Goal: Task Accomplishment & Management: Manage account settings

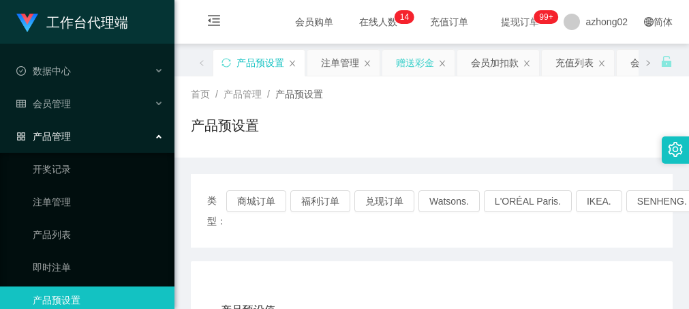
click at [409, 60] on div "赠送彩金" at bounding box center [415, 63] width 38 height 26
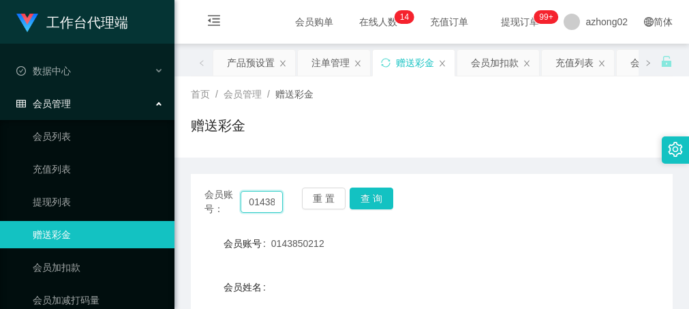
scroll to position [0, 27]
drag, startPoint x: 240, startPoint y: 199, endPoint x: 304, endPoint y: 193, distance: 63.6
click at [304, 193] on div "会员账号： 0143850212 重 置 查 询" at bounding box center [431, 201] width 481 height 29
paste input "kikitan3198"
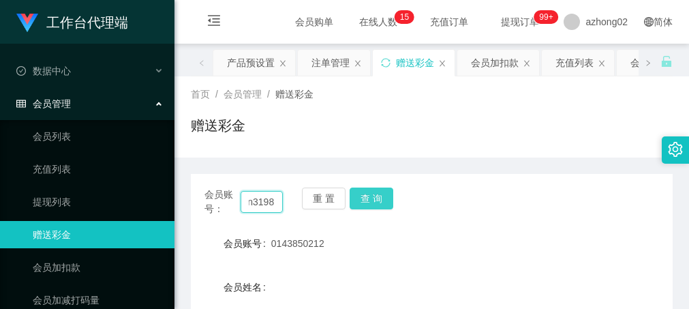
type input "kikitan3198"
click at [368, 203] on button "查 询" at bounding box center [371, 198] width 44 height 22
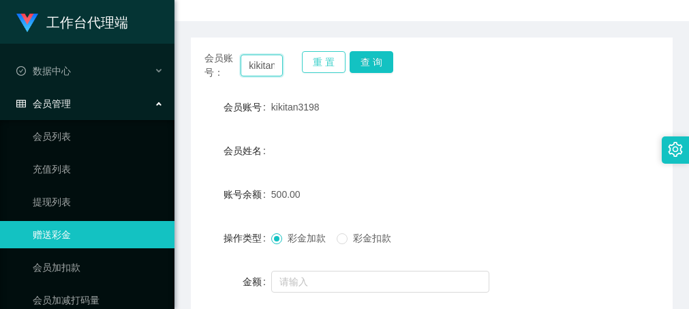
scroll to position [0, 24]
drag, startPoint x: 247, startPoint y: 65, endPoint x: 305, endPoint y: 72, distance: 58.9
click at [305, 72] on div "会员账号： kikitan3198 重 置 查 询" at bounding box center [431, 65] width 481 height 29
click at [569, 177] on form "会员账号 kikitan3198 会员姓名 账号余额 500.00 操作类型 彩金加款 彩金扣款 金额 确 定" at bounding box center [431, 215] width 481 height 245
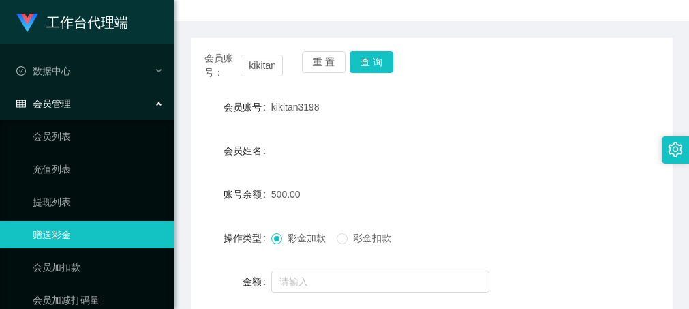
click at [559, 108] on div "会员账号 kikitan3198" at bounding box center [431, 106] width 481 height 27
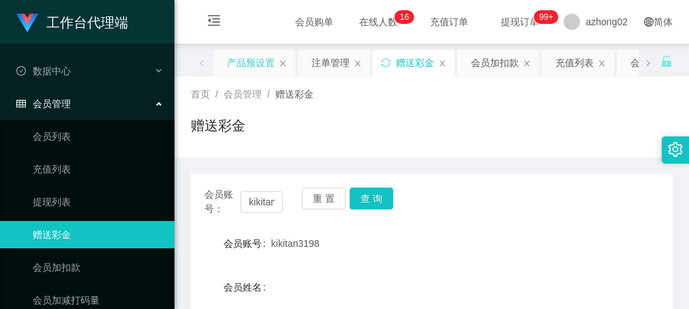
click at [250, 64] on div "产品预设置" at bounding box center [251, 63] width 48 height 26
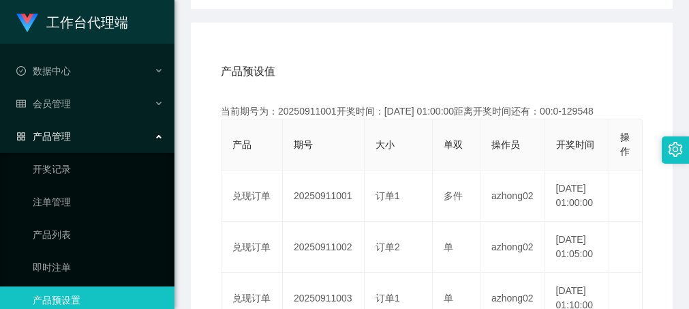
scroll to position [136, 0]
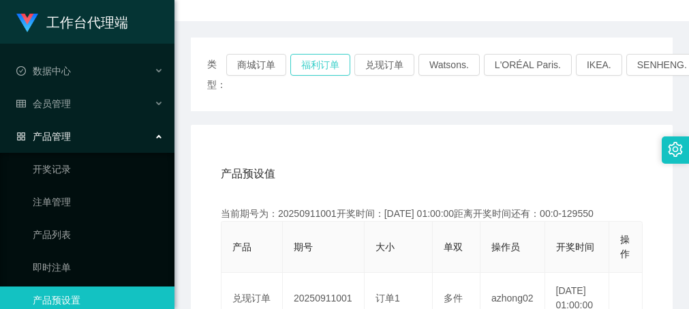
click at [315, 67] on button "福利订单" at bounding box center [320, 65] width 60 height 22
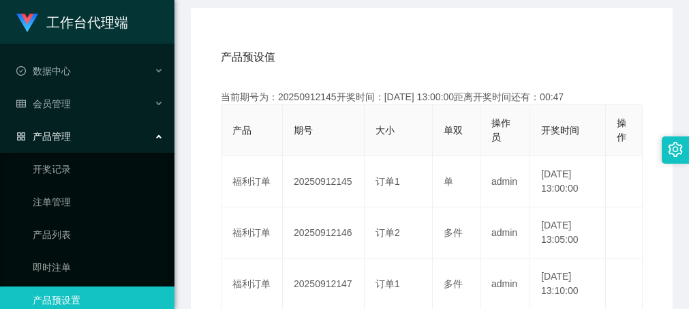
scroll to position [272, 0]
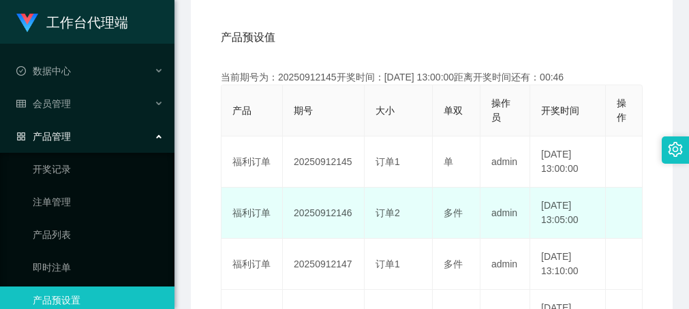
click at [322, 216] on td "20250912146" at bounding box center [324, 212] width 82 height 51
copy td "20250912146"
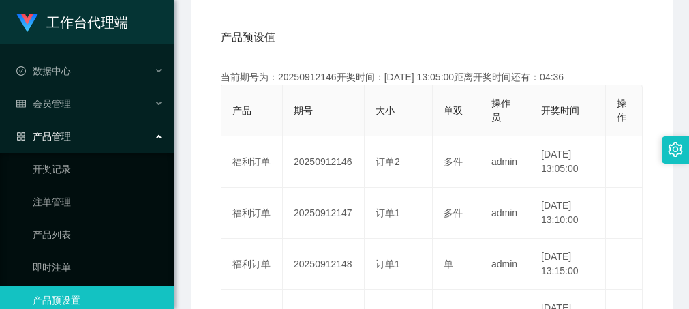
click at [456, 52] on div "产品预设值 添加期号" at bounding box center [432, 37] width 422 height 38
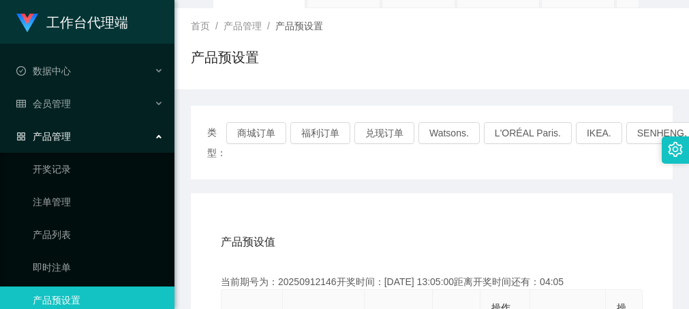
scroll to position [0, 0]
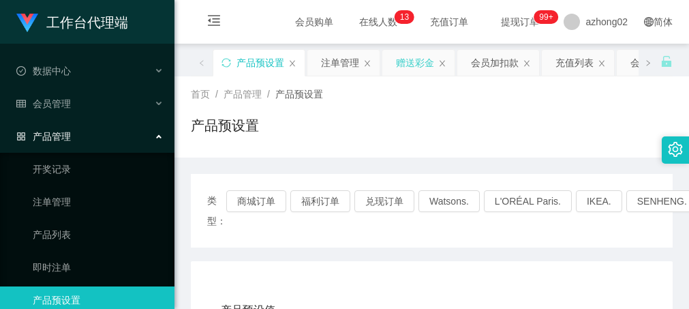
click at [407, 69] on div "赠送彩金" at bounding box center [415, 63] width 38 height 26
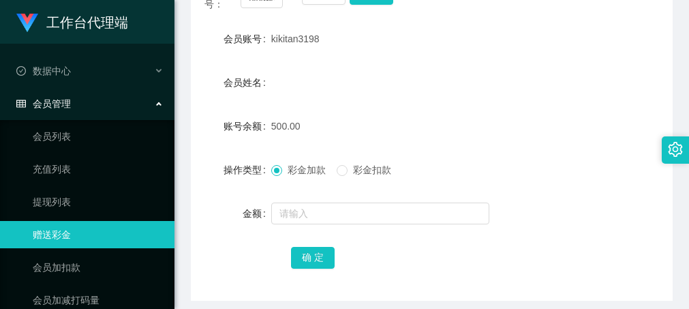
scroll to position [136, 0]
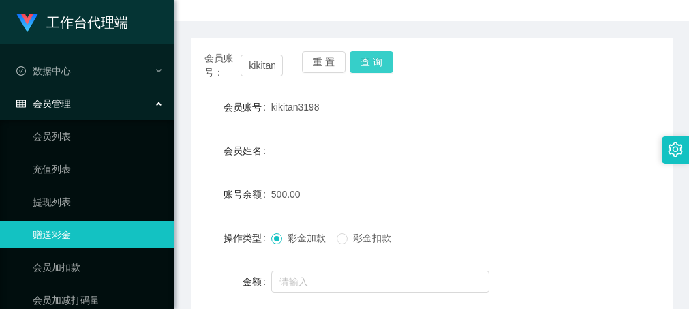
click at [373, 69] on button "查 询" at bounding box center [371, 62] width 44 height 22
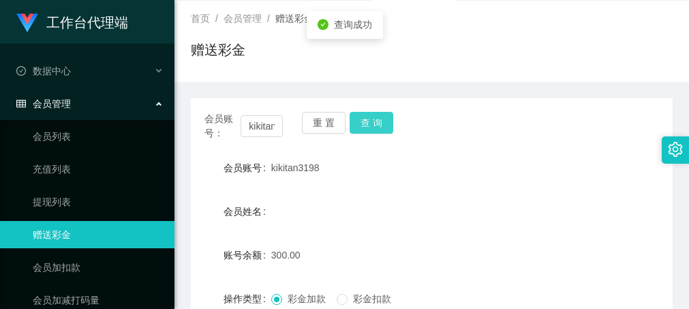
scroll to position [0, 0]
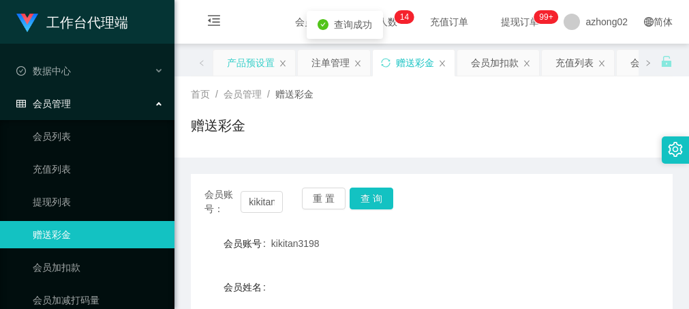
click at [255, 64] on div "产品预设置" at bounding box center [251, 63] width 48 height 26
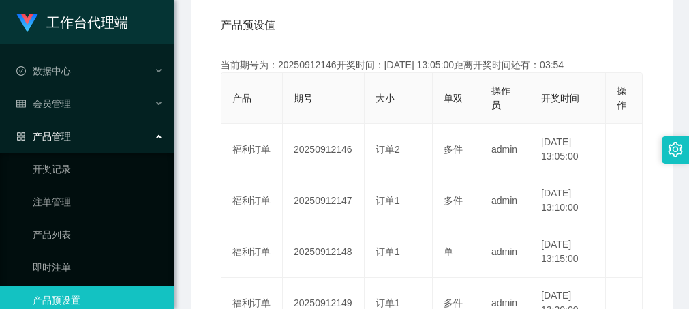
scroll to position [272, 0]
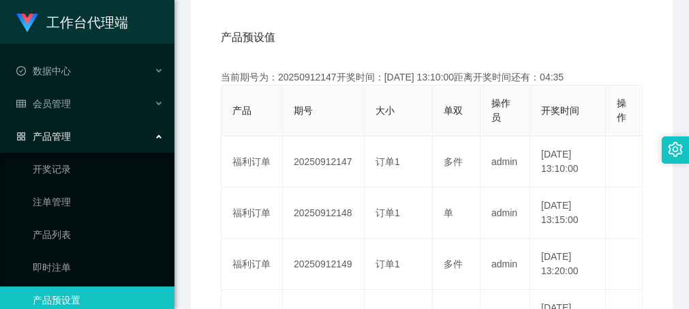
click at [544, 23] on div "产品预设值 添加期号" at bounding box center [432, 37] width 422 height 38
click at [343, 36] on div "产品预设值 添加期号" at bounding box center [432, 37] width 422 height 38
click at [370, 19] on div "产品预设值 添加期号" at bounding box center [432, 37] width 422 height 38
click at [492, 34] on div "产品预设值 添加期号" at bounding box center [432, 37] width 422 height 38
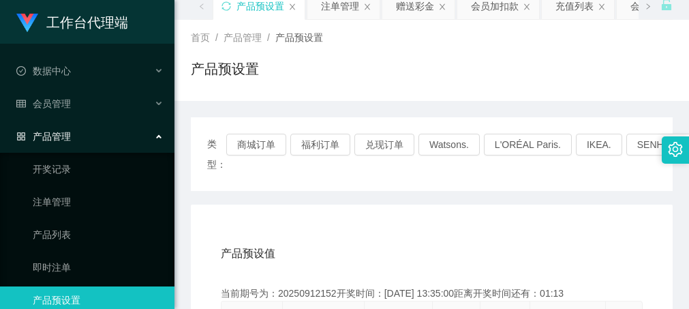
scroll to position [0, 0]
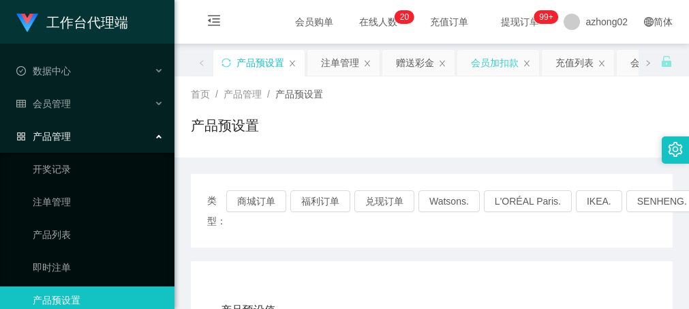
click at [489, 67] on div "会员加扣款" at bounding box center [495, 63] width 48 height 26
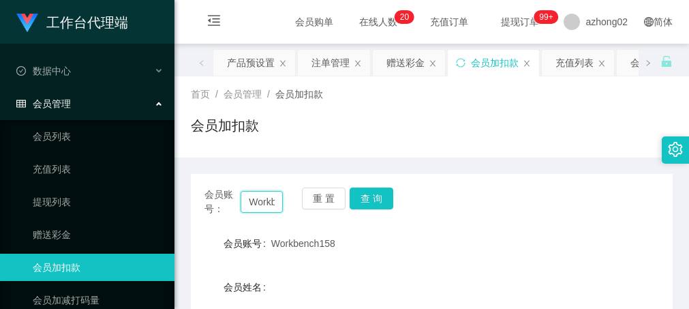
scroll to position [0, 39]
drag, startPoint x: 244, startPoint y: 202, endPoint x: 321, endPoint y: 206, distance: 77.7
click at [321, 206] on div "会员账号： Workbench158 重 置 查 询" at bounding box center [431, 201] width 481 height 29
paste input "0143850212"
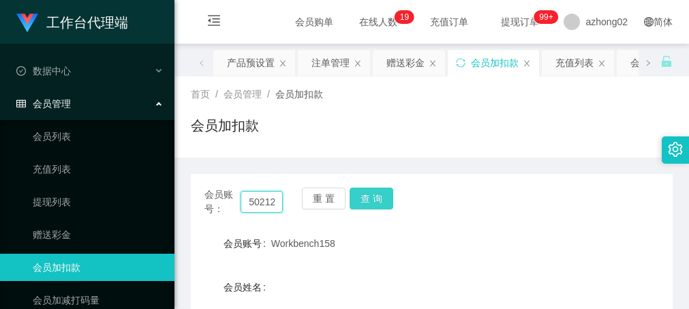
type input "0143850212"
click at [374, 204] on button "查 询" at bounding box center [371, 198] width 44 height 22
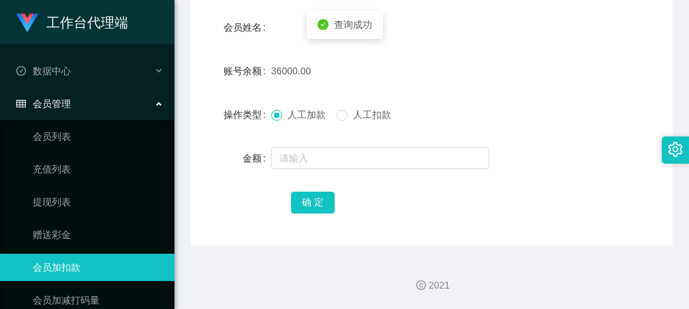
scroll to position [191, 0]
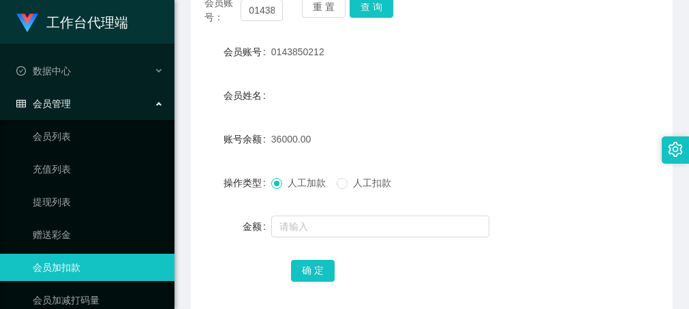
click at [361, 52] on div "0143850212" at bounding box center [411, 51] width 281 height 27
drag, startPoint x: 543, startPoint y: 63, endPoint x: 537, endPoint y: 67, distance: 7.6
click at [542, 63] on div "0143850212" at bounding box center [411, 51] width 281 height 27
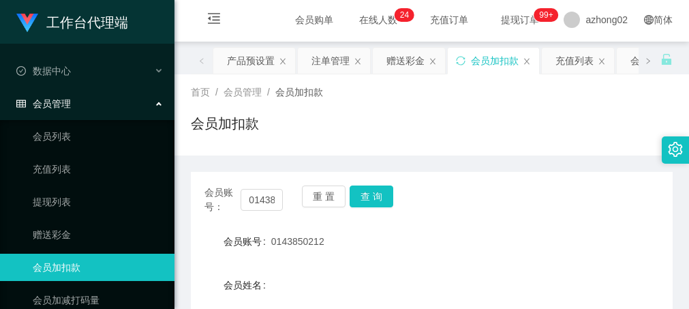
scroll to position [0, 0]
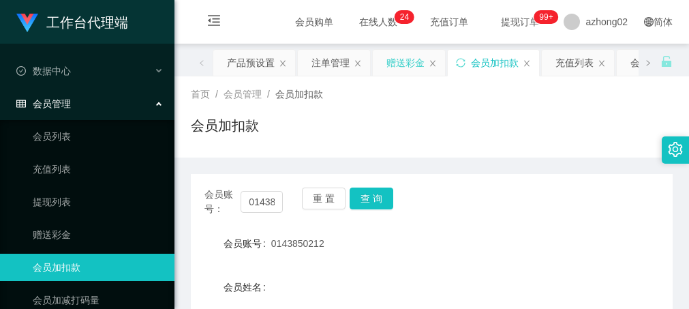
click at [404, 56] on div "赠送彩金" at bounding box center [405, 63] width 38 height 26
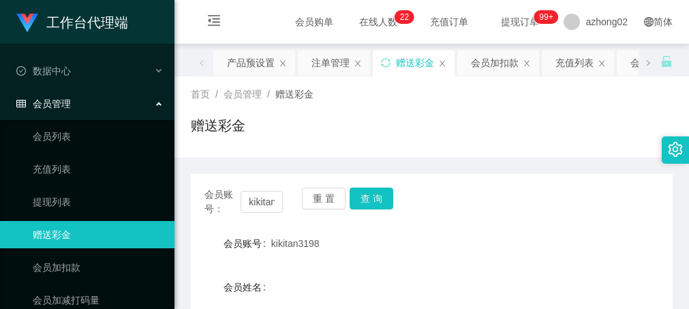
click at [518, 131] on div "赠送彩金" at bounding box center [431, 130] width 481 height 31
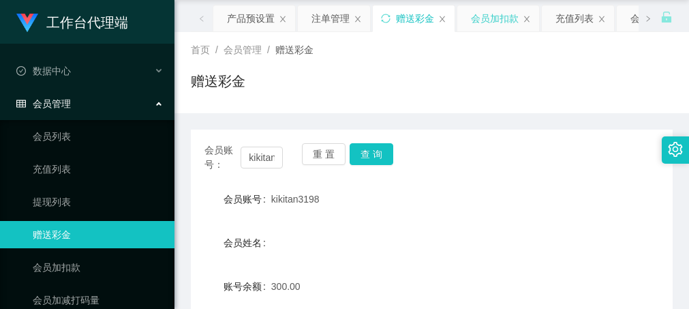
scroll to position [68, 0]
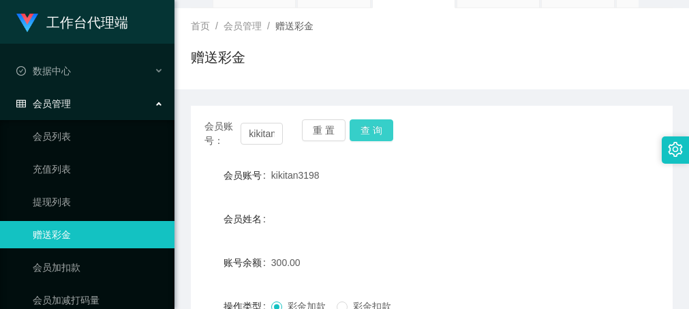
click at [373, 125] on button "查 询" at bounding box center [371, 130] width 44 height 22
click at [375, 121] on button "查 询" at bounding box center [371, 130] width 44 height 22
click at [375, 60] on div "赠送彩金" at bounding box center [431, 62] width 481 height 31
click at [400, 44] on div "首页 / 会员管理 / 赠送彩金 / 赠送彩金" at bounding box center [431, 48] width 481 height 59
click at [398, 33] on div "首页 / 会员管理 / 赠送彩金 / 赠送彩金" at bounding box center [431, 48] width 481 height 59
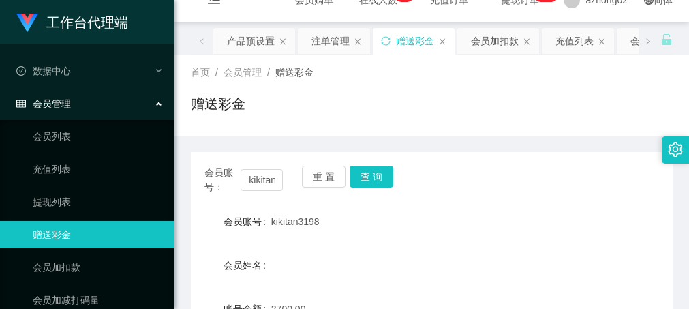
scroll to position [0, 0]
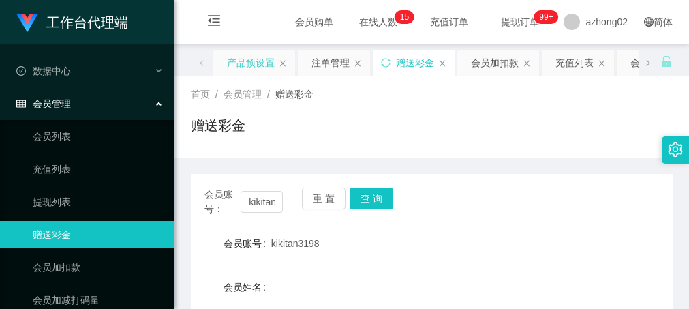
click at [257, 66] on div "产品预设置" at bounding box center [251, 63] width 48 height 26
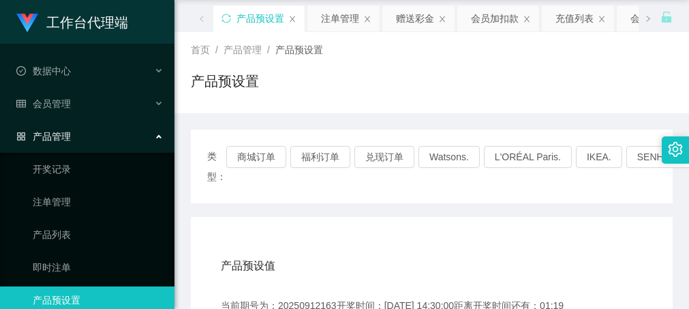
scroll to position [68, 0]
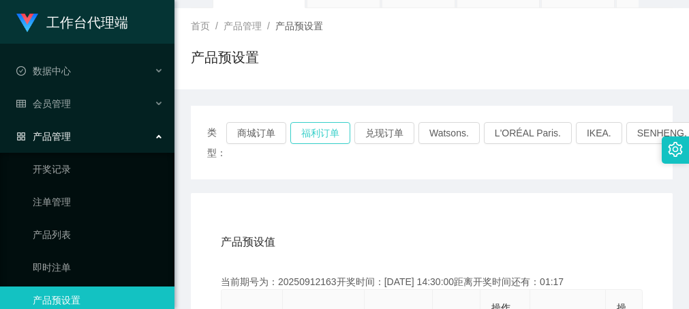
click at [332, 140] on button "福利订单" at bounding box center [320, 133] width 60 height 22
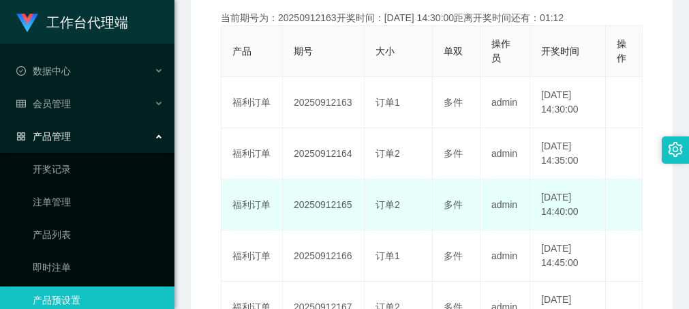
scroll to position [341, 0]
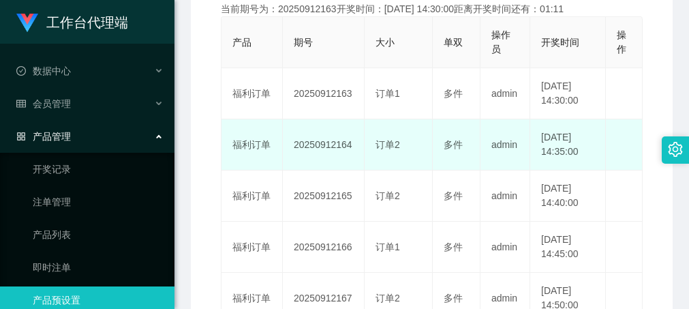
click at [341, 150] on td "20250912164" at bounding box center [324, 144] width 82 height 51
copy td "20250912164"
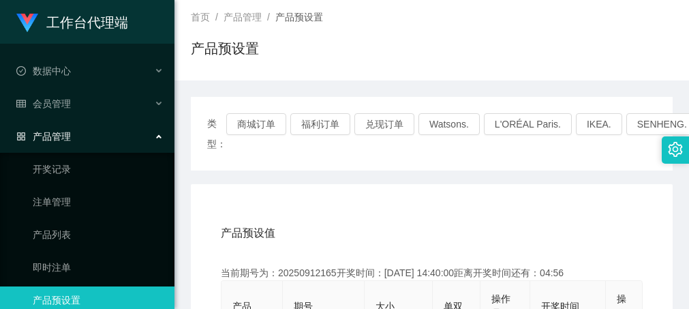
scroll to position [0, 0]
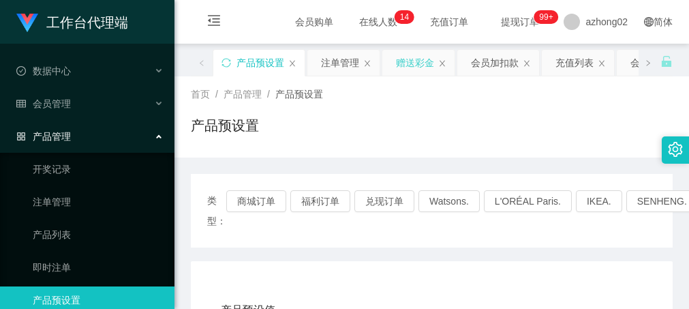
click at [409, 61] on div "赠送彩金" at bounding box center [415, 63] width 38 height 26
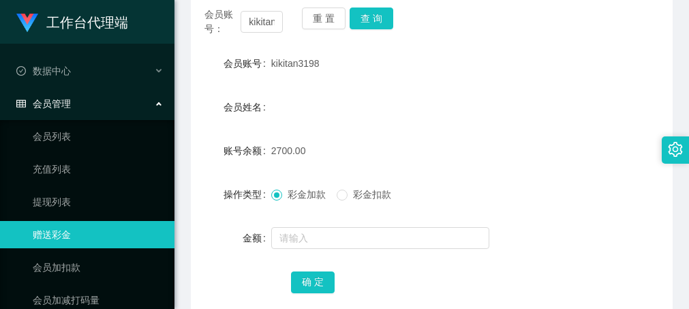
scroll to position [136, 0]
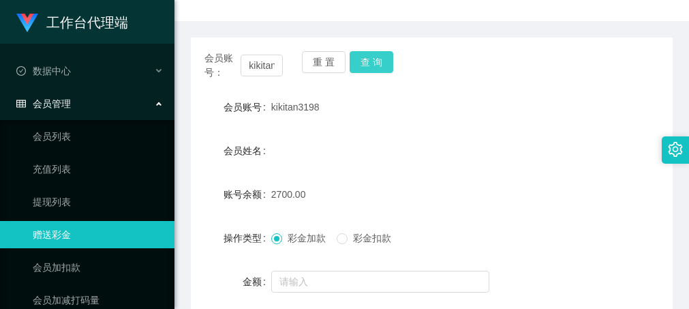
click at [374, 65] on button "查 询" at bounding box center [371, 62] width 44 height 22
click at [377, 64] on button "查 询" at bounding box center [371, 62] width 44 height 22
click at [420, 73] on div "会员账号： kikitan3198 重 置 查 询" at bounding box center [431, 65] width 481 height 29
click at [378, 63] on button "查 询" at bounding box center [371, 62] width 44 height 22
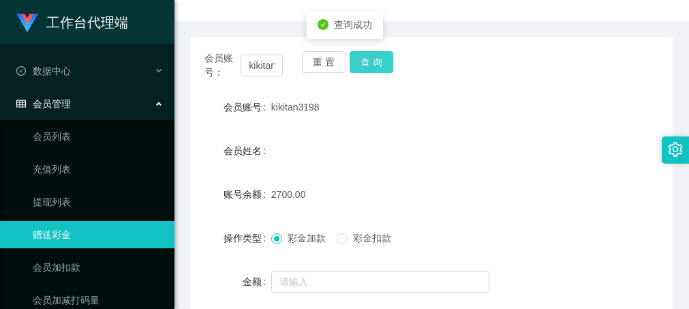
click at [369, 61] on button "查 询" at bounding box center [371, 62] width 44 height 22
click at [367, 59] on button "查 询" at bounding box center [371, 62] width 44 height 22
click at [366, 61] on button "查 询" at bounding box center [371, 62] width 44 height 22
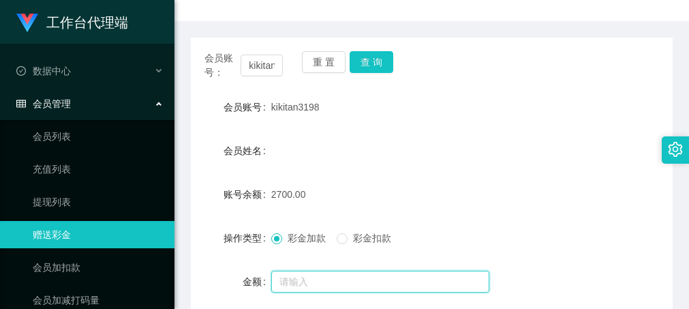
click at [309, 279] on input "text" at bounding box center [380, 281] width 218 height 22
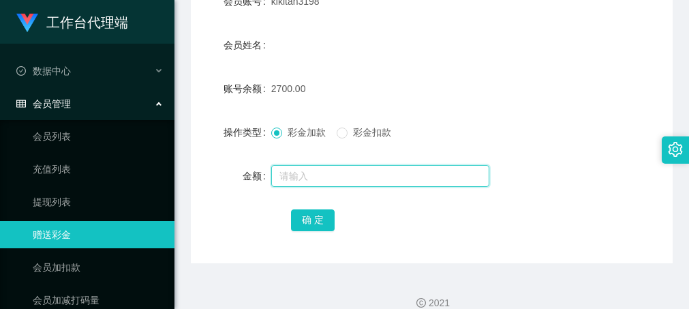
scroll to position [259, 0]
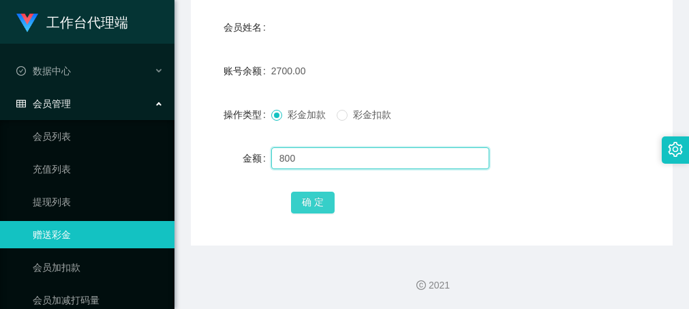
type input "800"
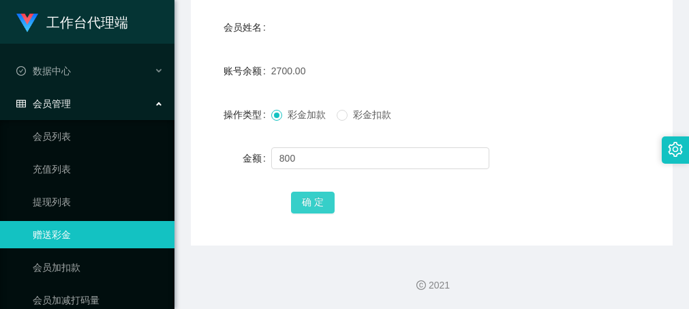
click at [319, 203] on button "确 定" at bounding box center [313, 202] width 44 height 22
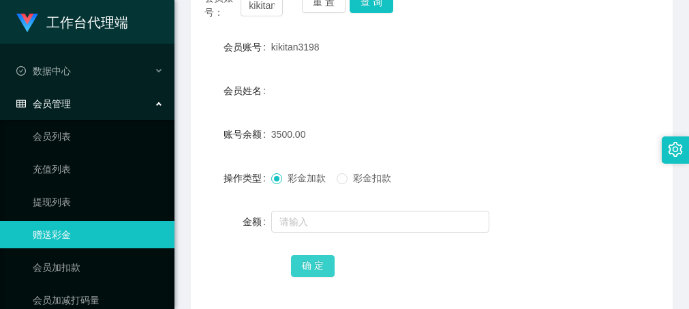
scroll to position [123, 0]
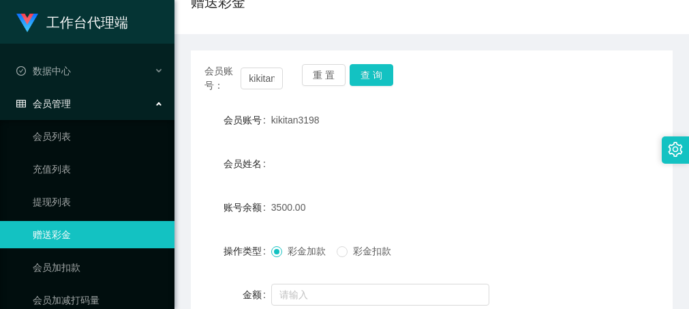
drag, startPoint x: 270, startPoint y: 121, endPoint x: 322, endPoint y: 127, distance: 52.8
click at [322, 127] on div "kikitan3198" at bounding box center [411, 119] width 281 height 27
copy span "kikitan3198"
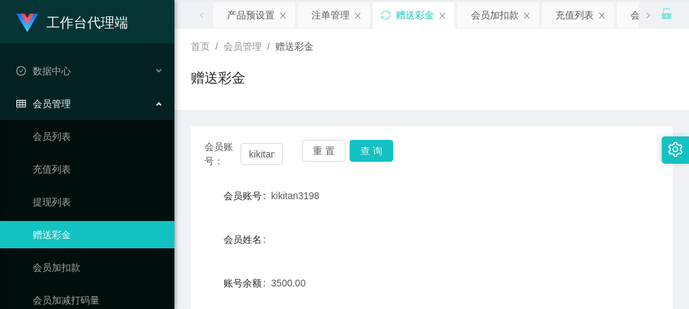
scroll to position [0, 0]
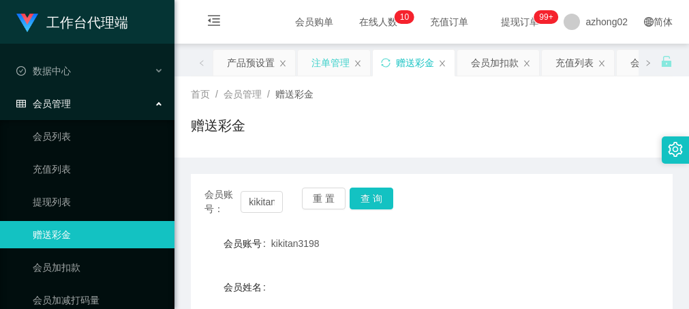
click at [319, 63] on div "注单管理" at bounding box center [330, 63] width 38 height 26
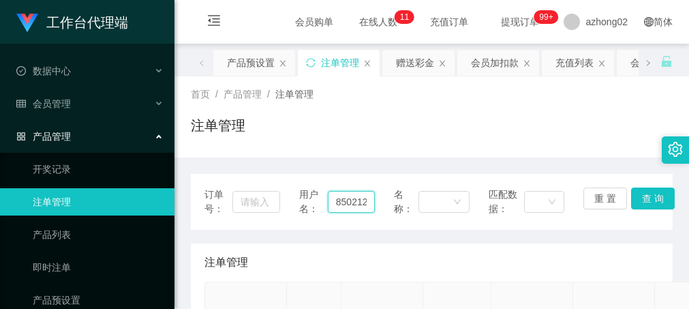
drag, startPoint x: 331, startPoint y: 201, endPoint x: 377, endPoint y: 200, distance: 45.6
click at [377, 200] on div "订单号： 用户名： 0143850212 名称： 匹配数据： 重 置 查 询" at bounding box center [431, 201] width 454 height 29
paste input "kikitan3198"
type input "kikitan3198"
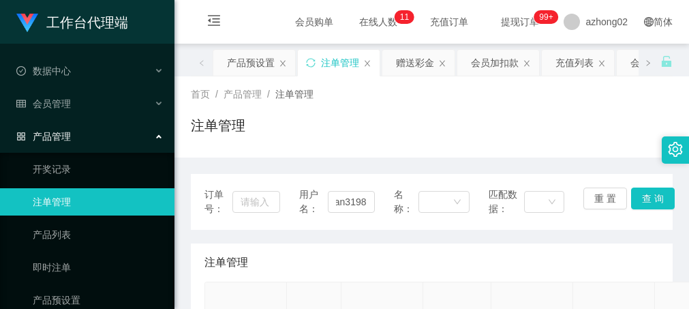
click at [606, 127] on div "注单管理" at bounding box center [431, 130] width 481 height 31
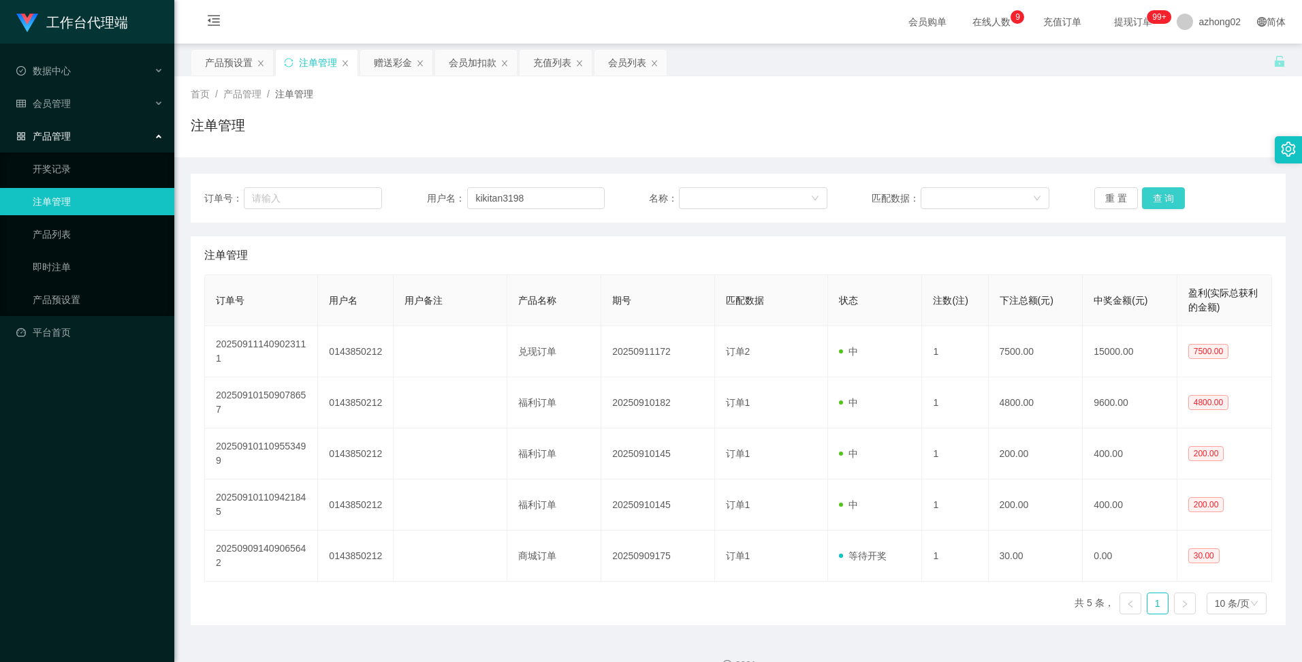
click at [688, 193] on button "查 询" at bounding box center [1164, 198] width 44 height 22
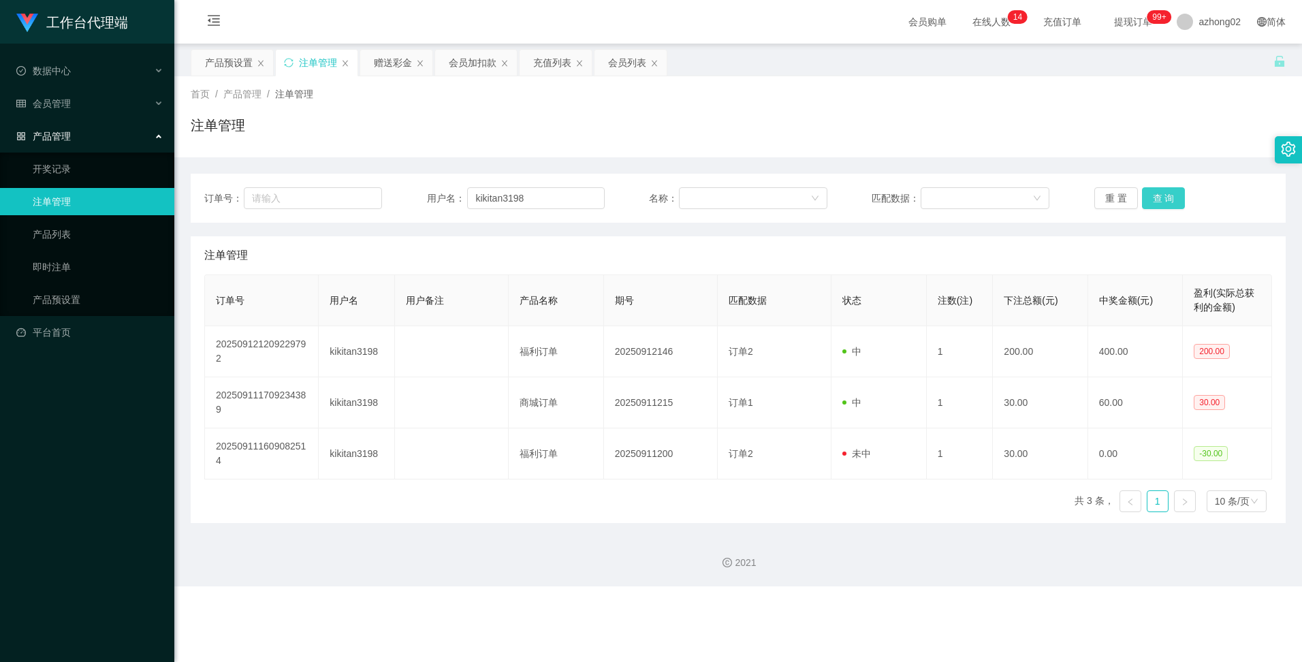
click at [688, 198] on button "查 询" at bounding box center [1164, 198] width 44 height 22
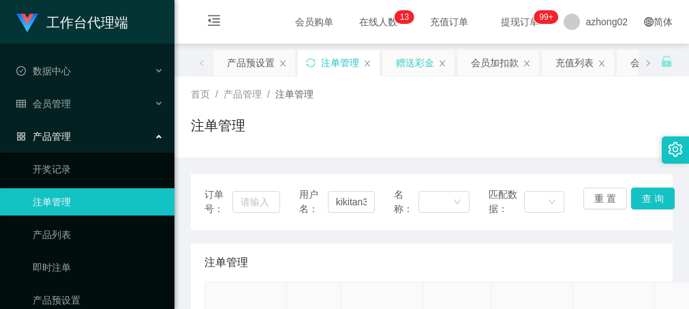
click at [424, 63] on div "赠送彩金" at bounding box center [415, 63] width 38 height 26
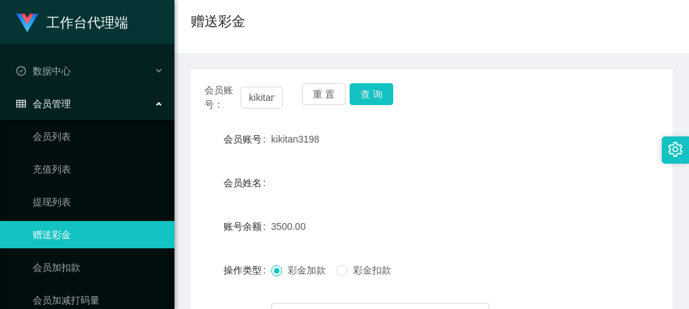
scroll to position [136, 0]
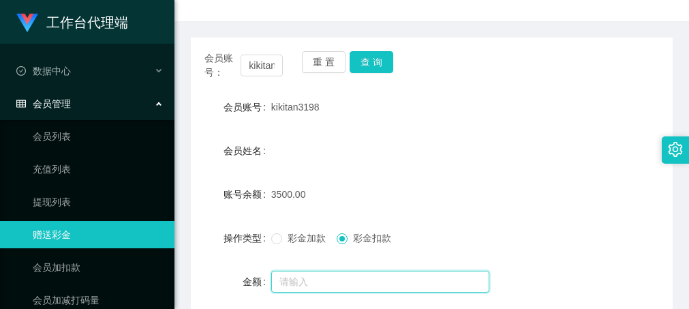
click at [304, 279] on input "text" at bounding box center [380, 281] width 218 height 22
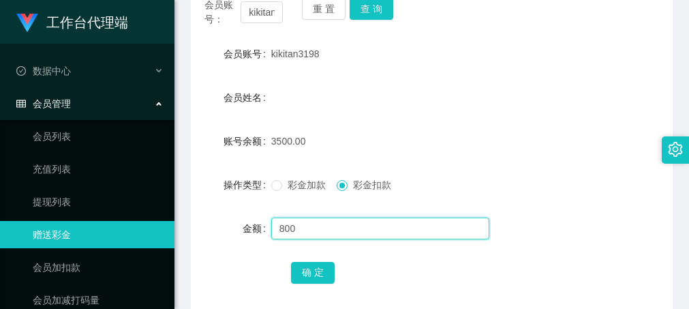
scroll to position [204, 0]
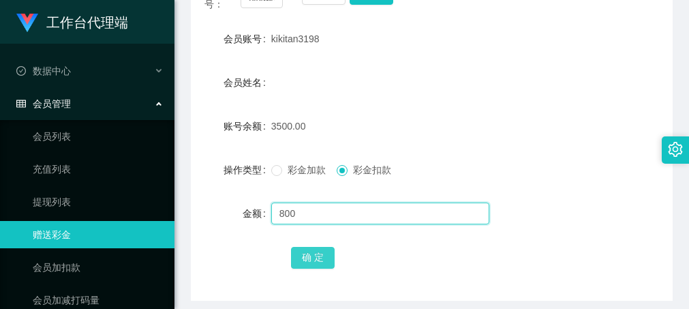
type input "800"
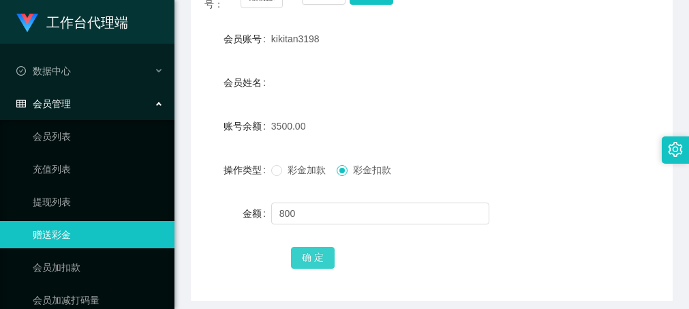
click at [310, 255] on button "确 定" at bounding box center [313, 258] width 44 height 22
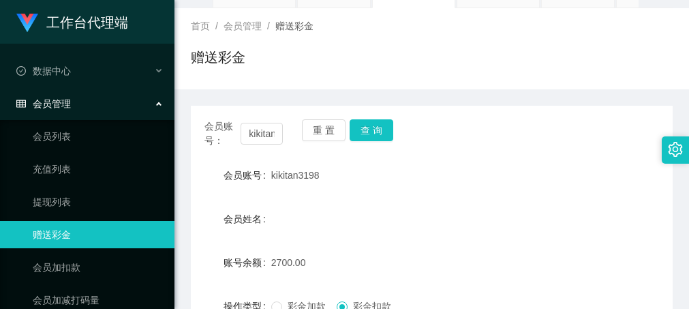
scroll to position [136, 0]
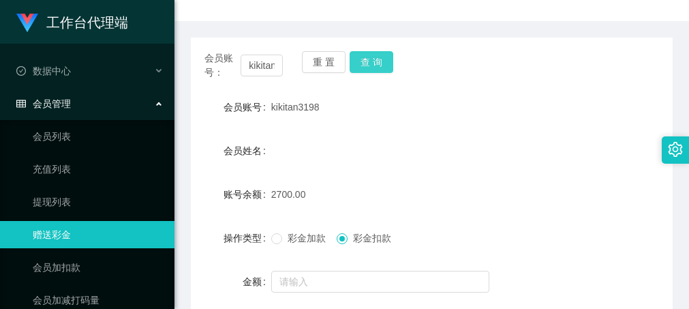
click at [375, 54] on button "查 询" at bounding box center [371, 62] width 44 height 22
click at [577, 74] on div "会员账号： kikitan3198 重 置 查 询" at bounding box center [431, 65] width 481 height 29
click at [517, 37] on div "会员账号： kikitan3198 重 置 查 询 会员账号 kikitan3198 会员姓名 账号余额 2700.00 操作类型 彩金加款 彩金扣款 金额 …" at bounding box center [431, 194] width 481 height 347
click at [360, 69] on button "查 询" at bounding box center [371, 62] width 44 height 22
click at [363, 67] on button "查 询" at bounding box center [371, 62] width 44 height 22
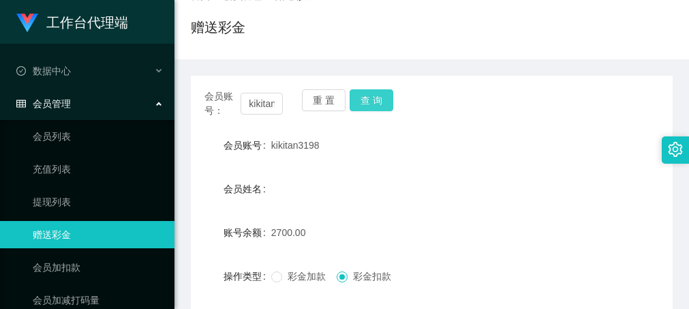
scroll to position [0, 0]
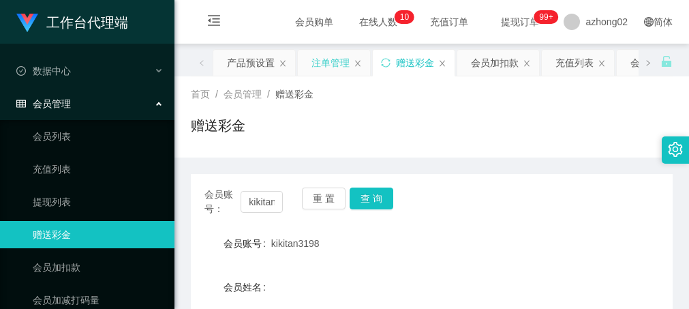
click at [333, 68] on div "注单管理" at bounding box center [330, 63] width 38 height 26
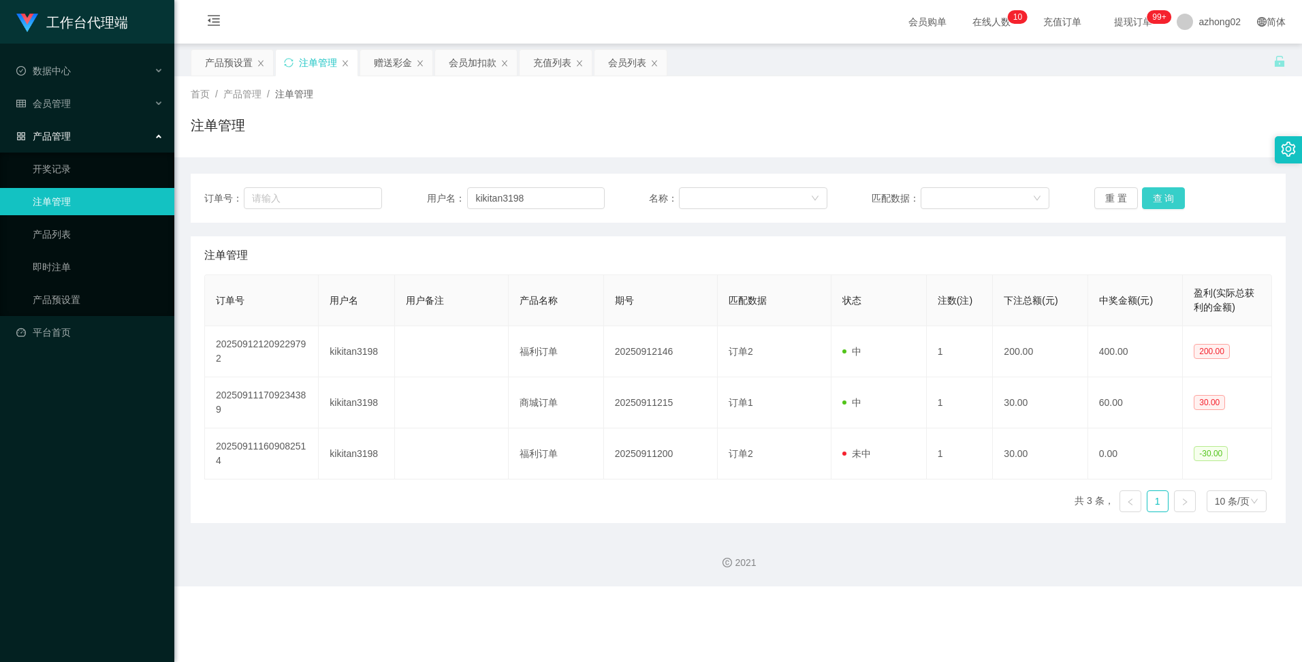
click at [688, 201] on button "查 询" at bounding box center [1164, 198] width 44 height 22
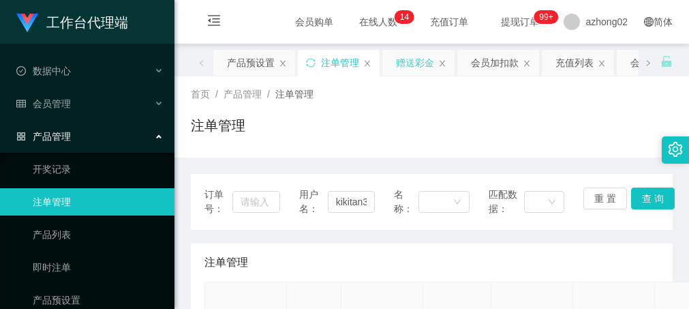
click at [422, 59] on div "赠送彩金" at bounding box center [415, 63] width 38 height 26
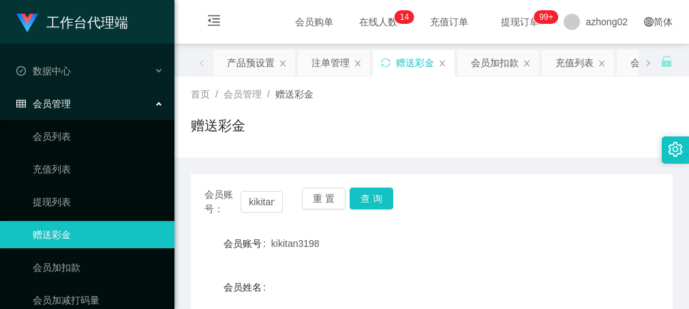
scroll to position [204, 0]
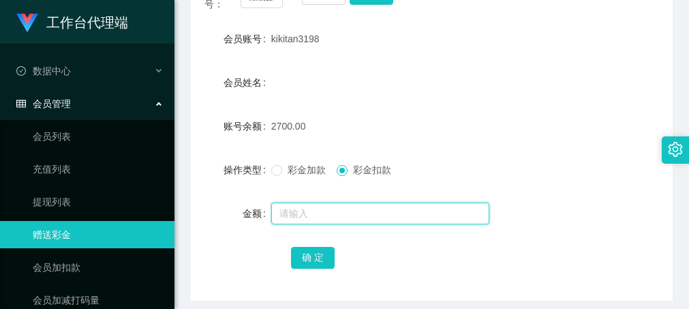
click at [300, 213] on input "text" at bounding box center [380, 213] width 218 height 22
type input "800"
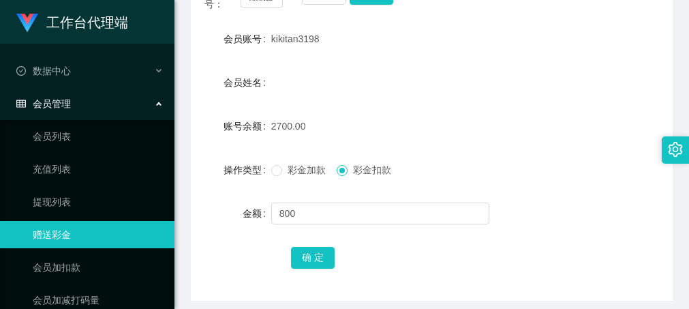
drag, startPoint x: 616, startPoint y: 162, endPoint x: 594, endPoint y: 160, distance: 22.6
click at [612, 161] on div "操作类型 彩金加款 彩金扣款" at bounding box center [431, 169] width 481 height 27
click at [308, 266] on button "确 定" at bounding box center [313, 258] width 44 height 22
click at [462, 110] on form "会员账号 kikitan3198 会员姓名 账号余额 3500.00 操作类型 彩金加款 彩金扣款 金额 确 定" at bounding box center [431, 147] width 481 height 245
click at [411, 53] on form "会员账号 kikitan3198 会员姓名 账号余额 3500.00 操作类型 彩金加款 彩金扣款 金额 确 定" at bounding box center [431, 147] width 481 height 245
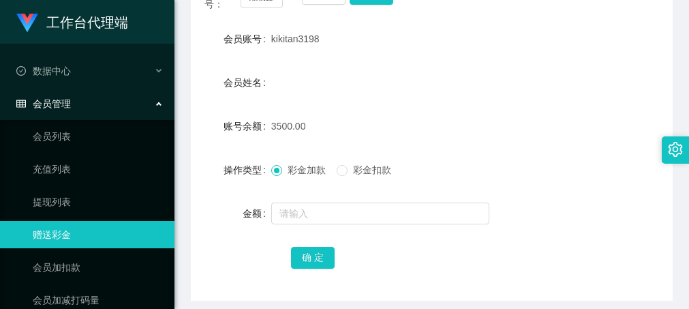
click at [603, 44] on div "会员账号 kikitan3198" at bounding box center [431, 38] width 481 height 27
